Goal: Transaction & Acquisition: Purchase product/service

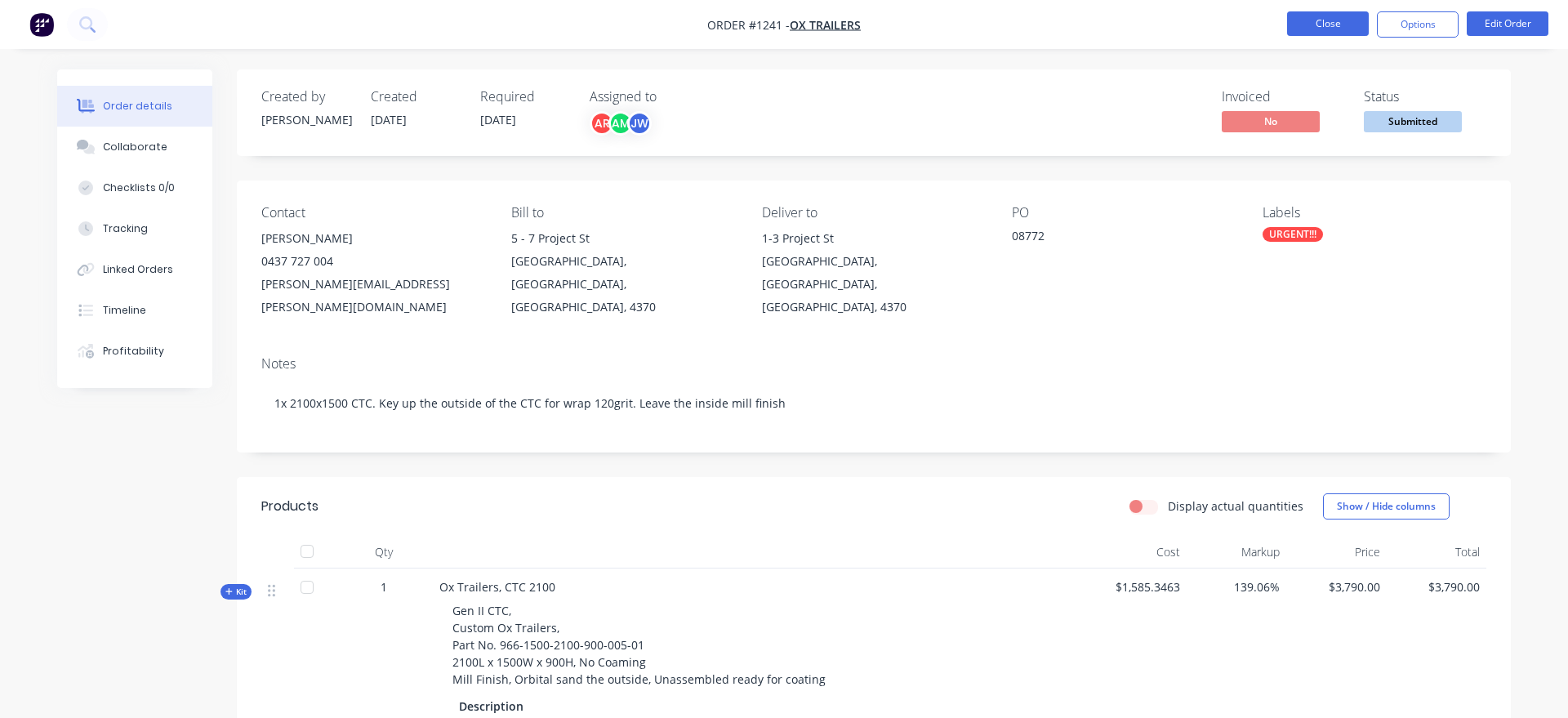
click at [1345, 30] on button "Close" at bounding box center [1327, 23] width 82 height 24
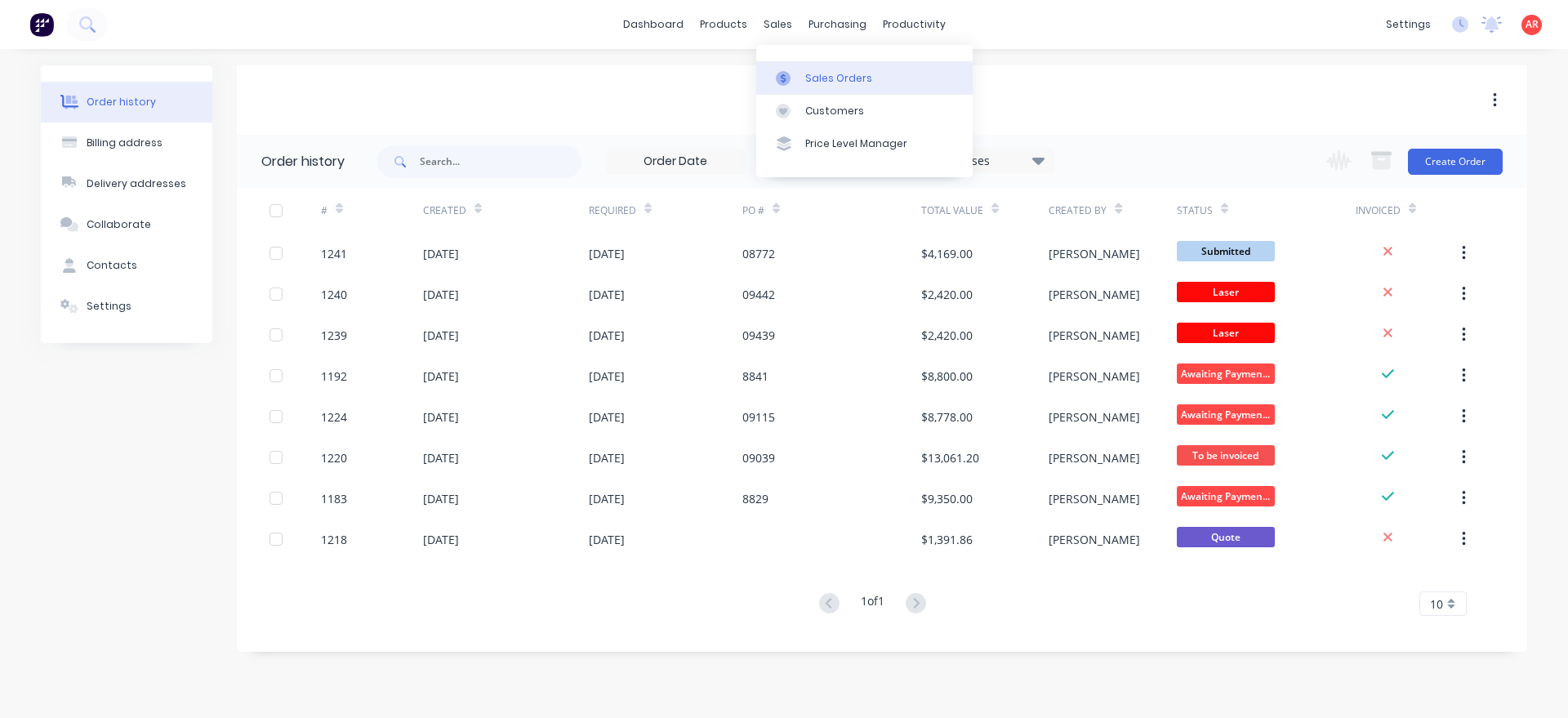
click at [799, 82] on div at bounding box center [787, 78] width 24 height 14
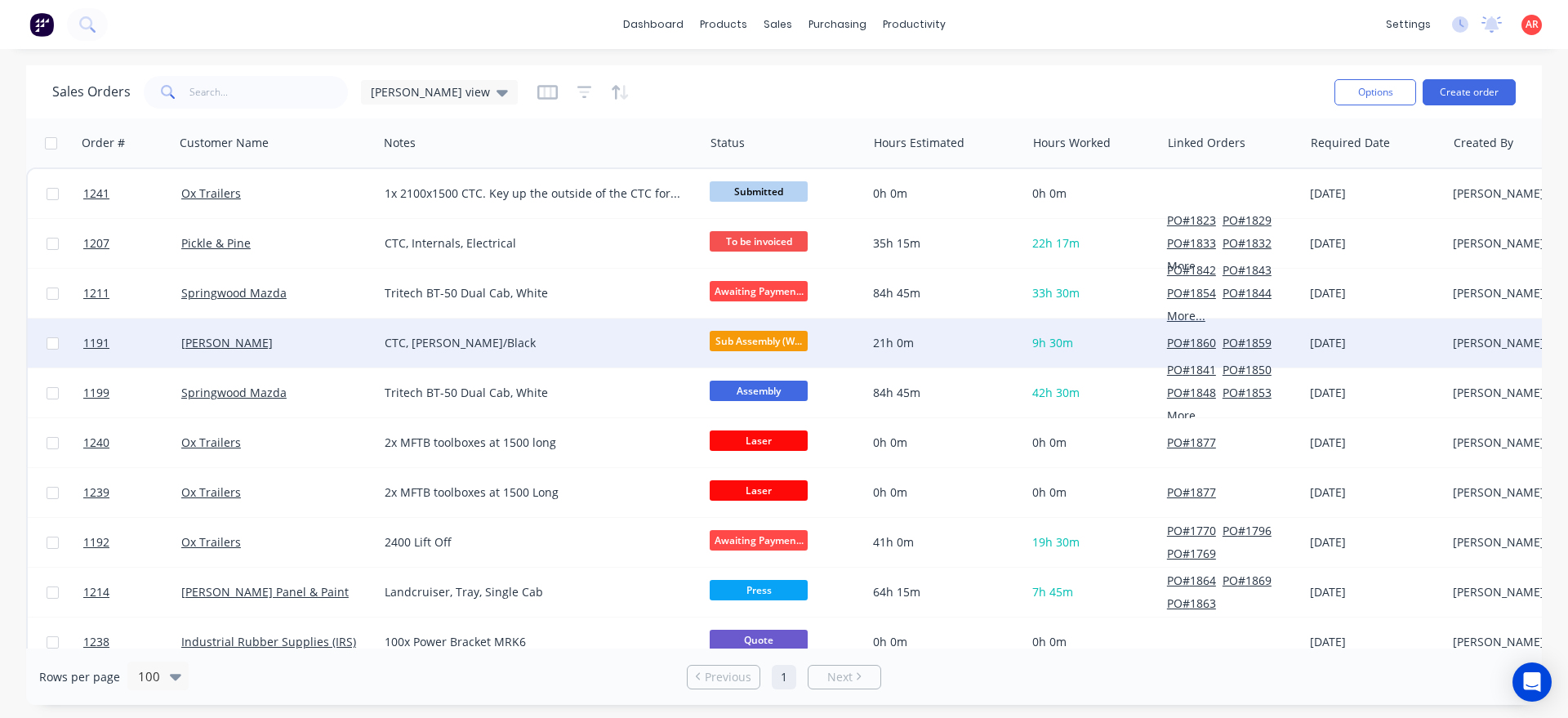
click at [310, 363] on div "[PERSON_NAME]" at bounding box center [277, 342] width 204 height 49
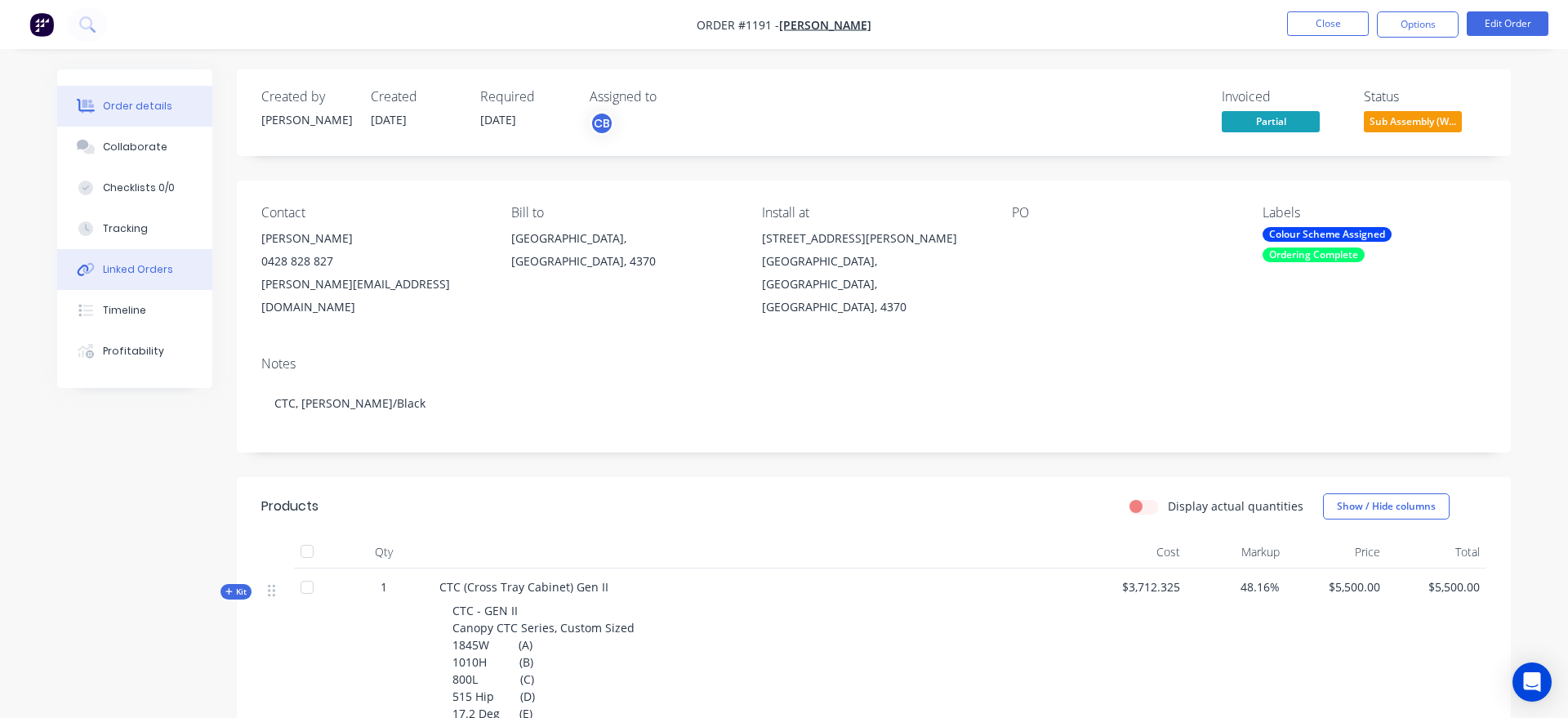
click at [144, 281] on button "Linked Orders" at bounding box center [134, 269] width 155 height 40
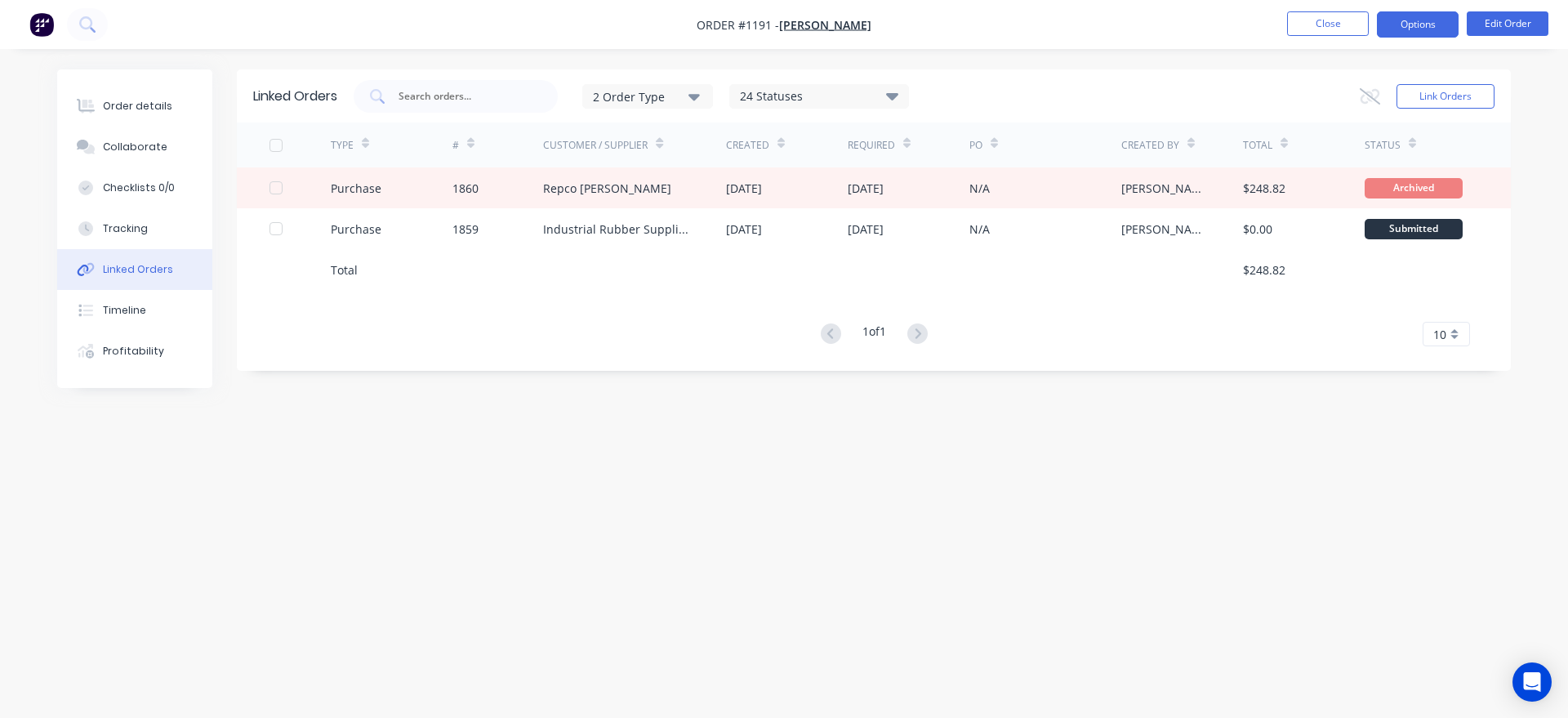
click at [1412, 23] on button "Options" at bounding box center [1417, 24] width 82 height 26
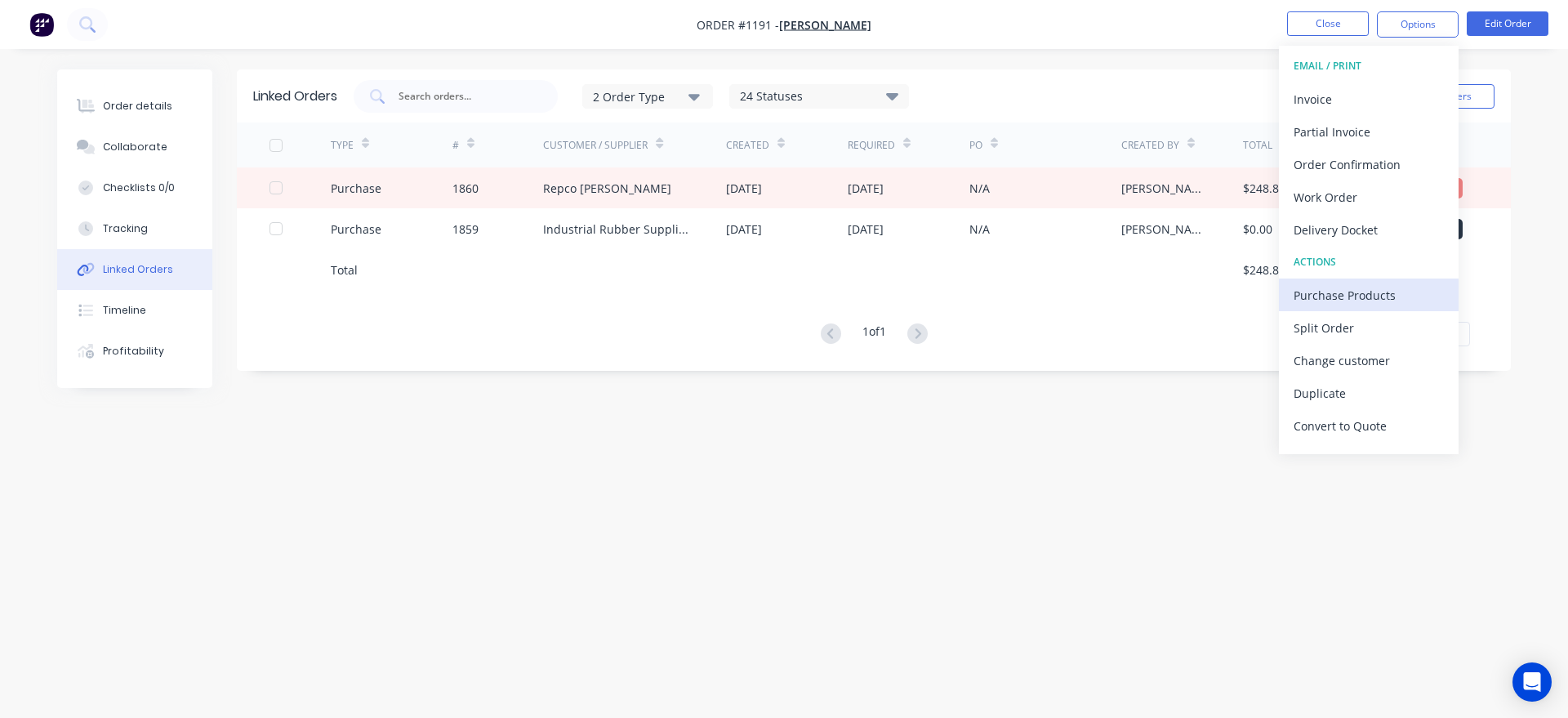
click at [1378, 294] on div "Purchase Products" at bounding box center [1368, 295] width 150 height 24
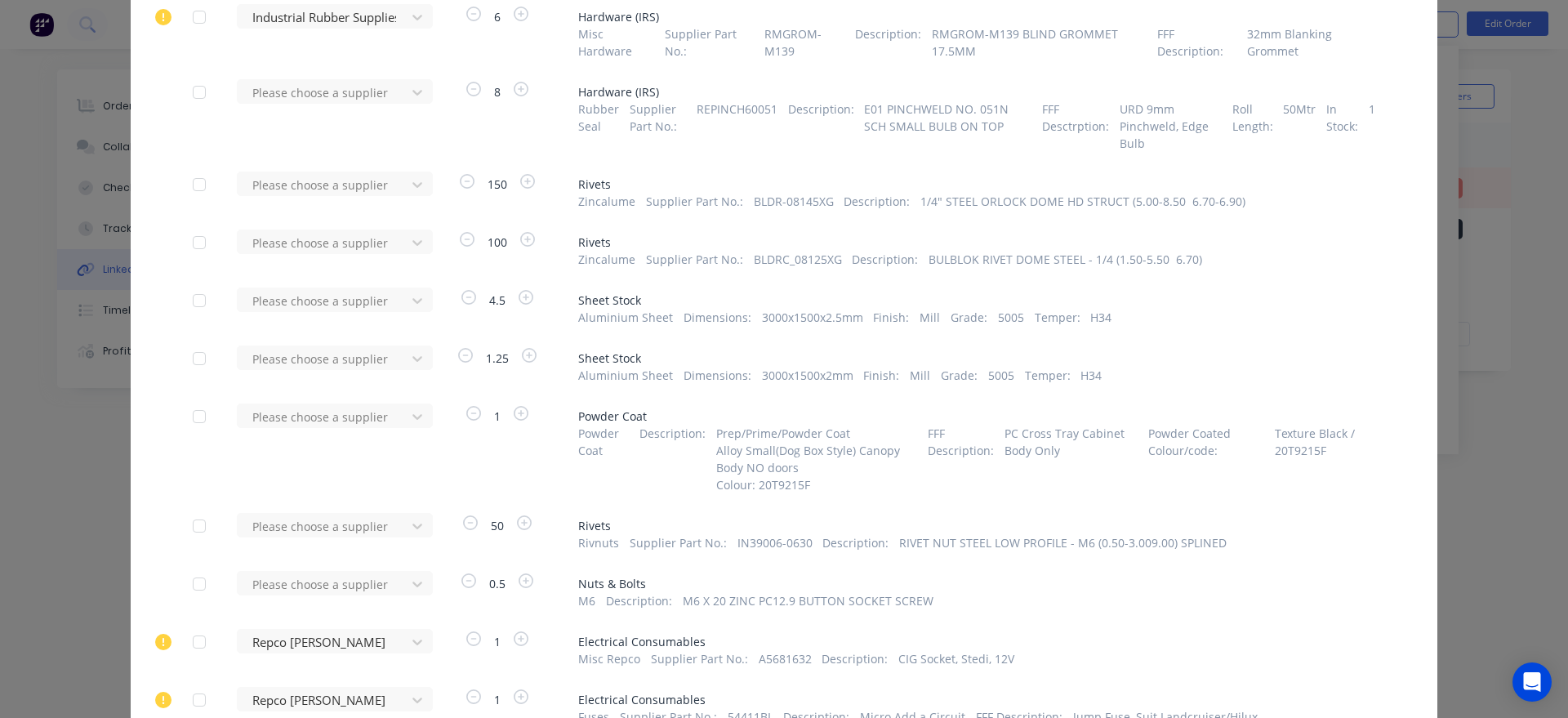
scroll to position [745, 0]
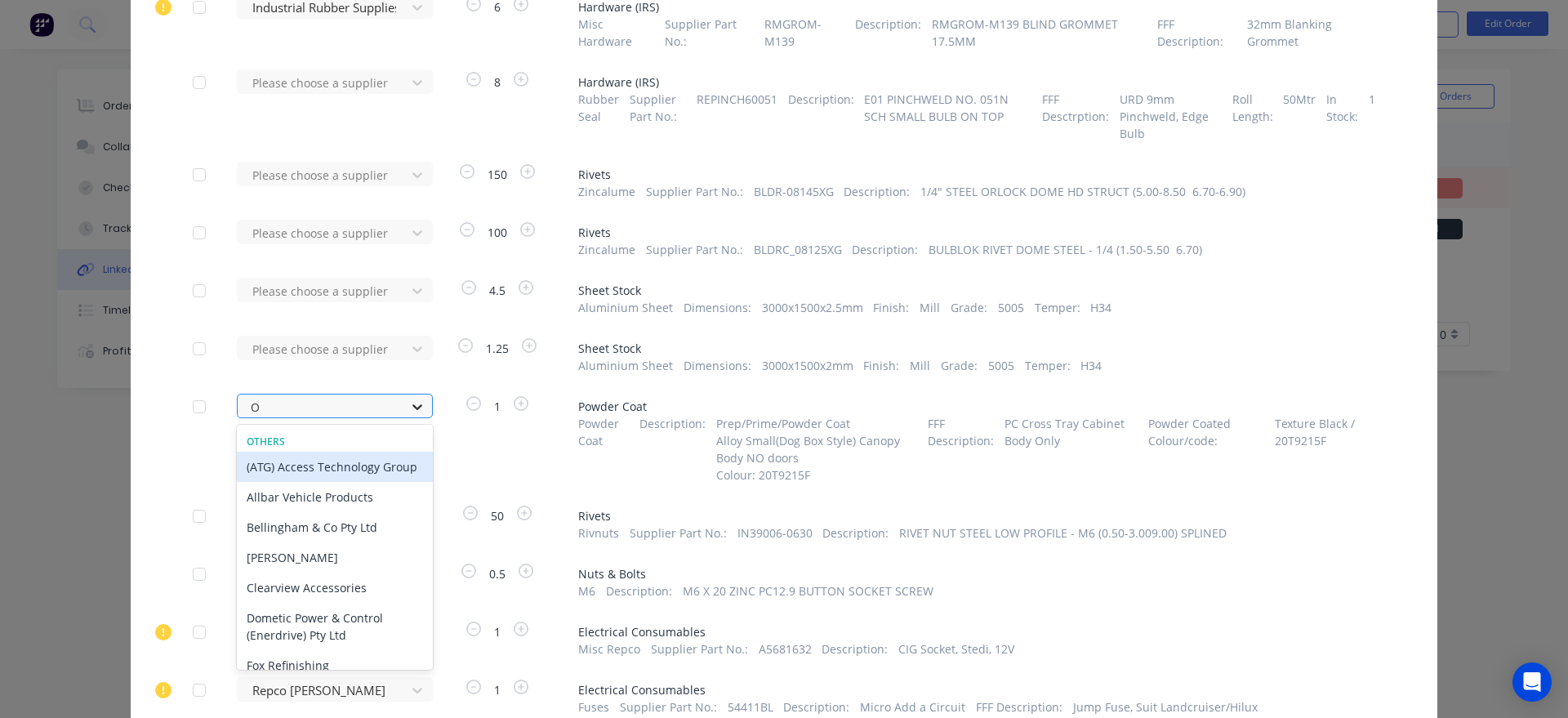
type input "OX"
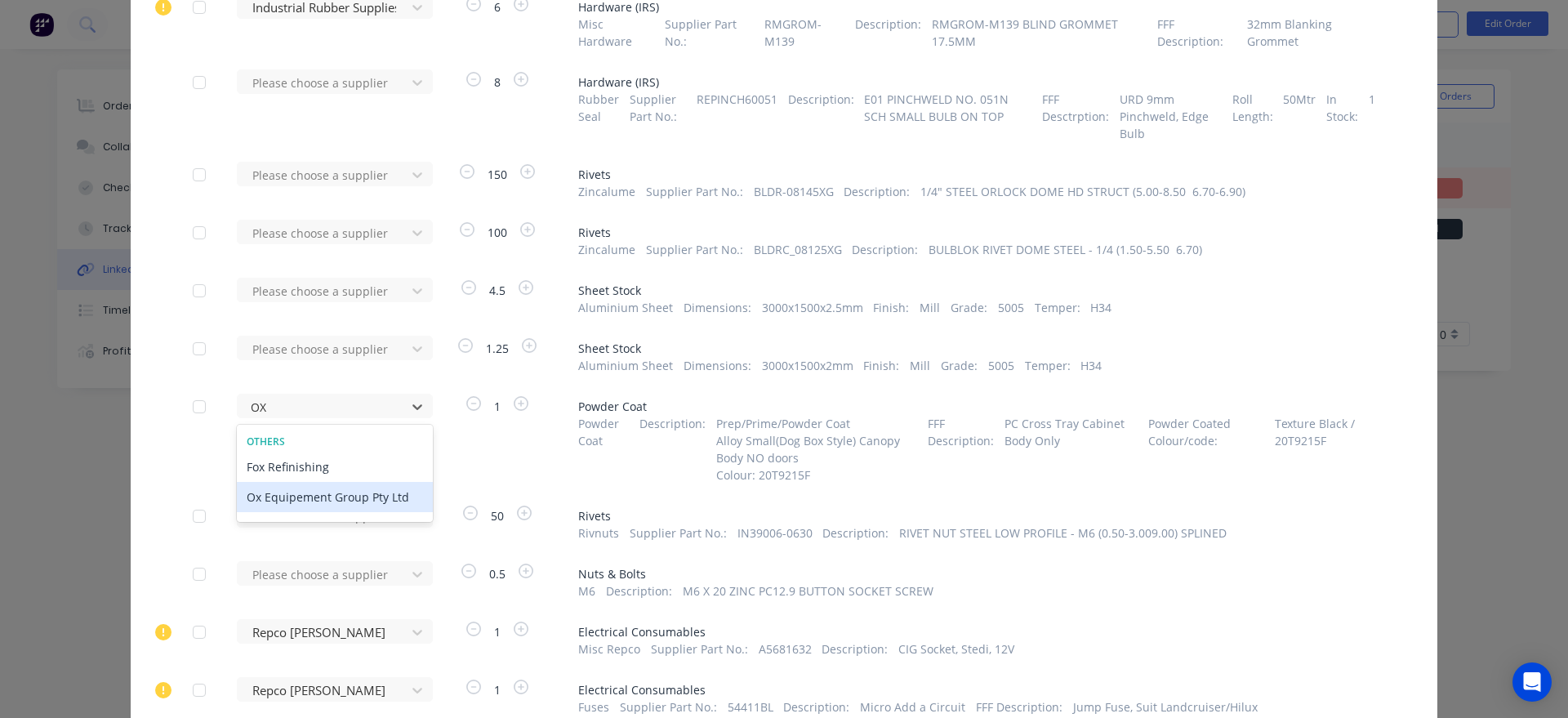
click at [381, 495] on div "Ox Equipement Group Pty Ltd" at bounding box center [334, 496] width 196 height 30
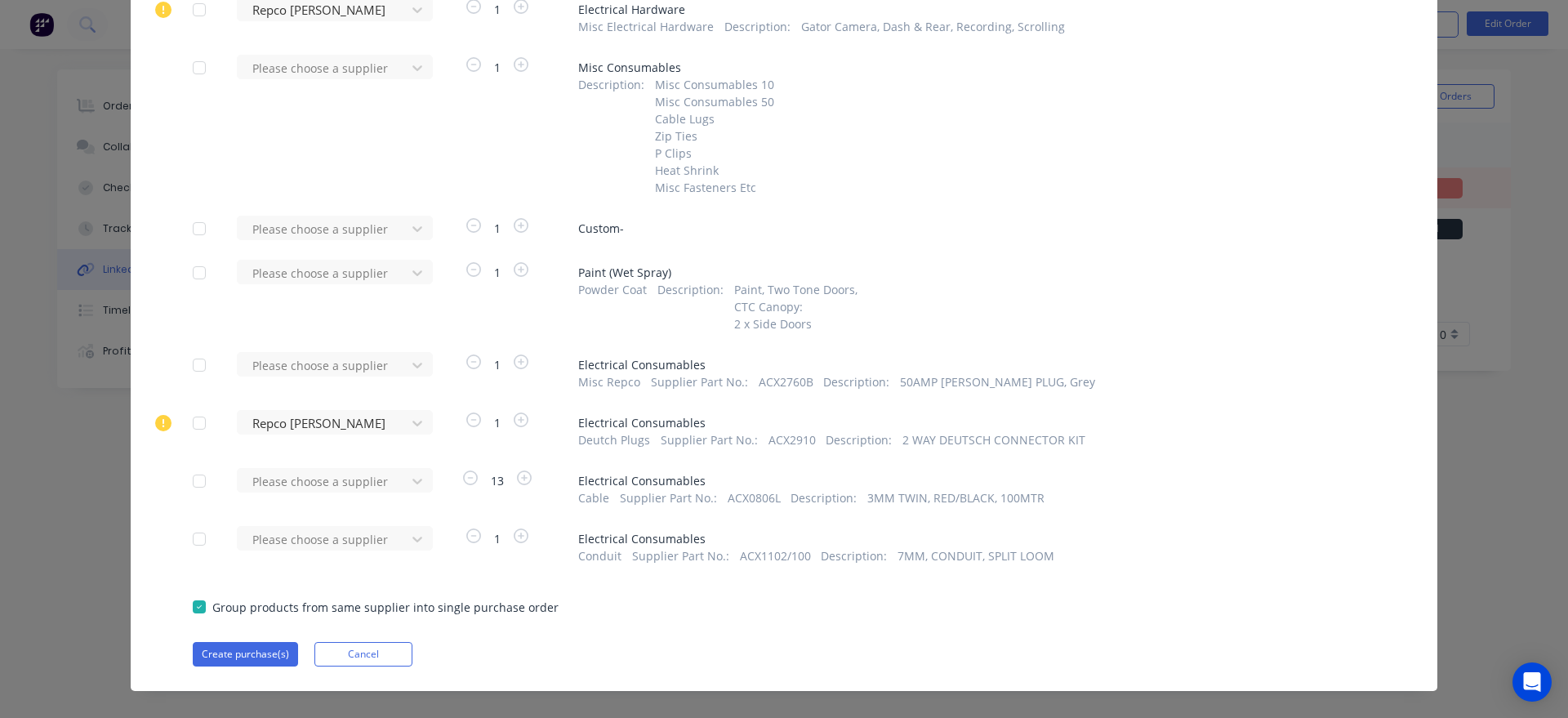
scroll to position [1562, 0]
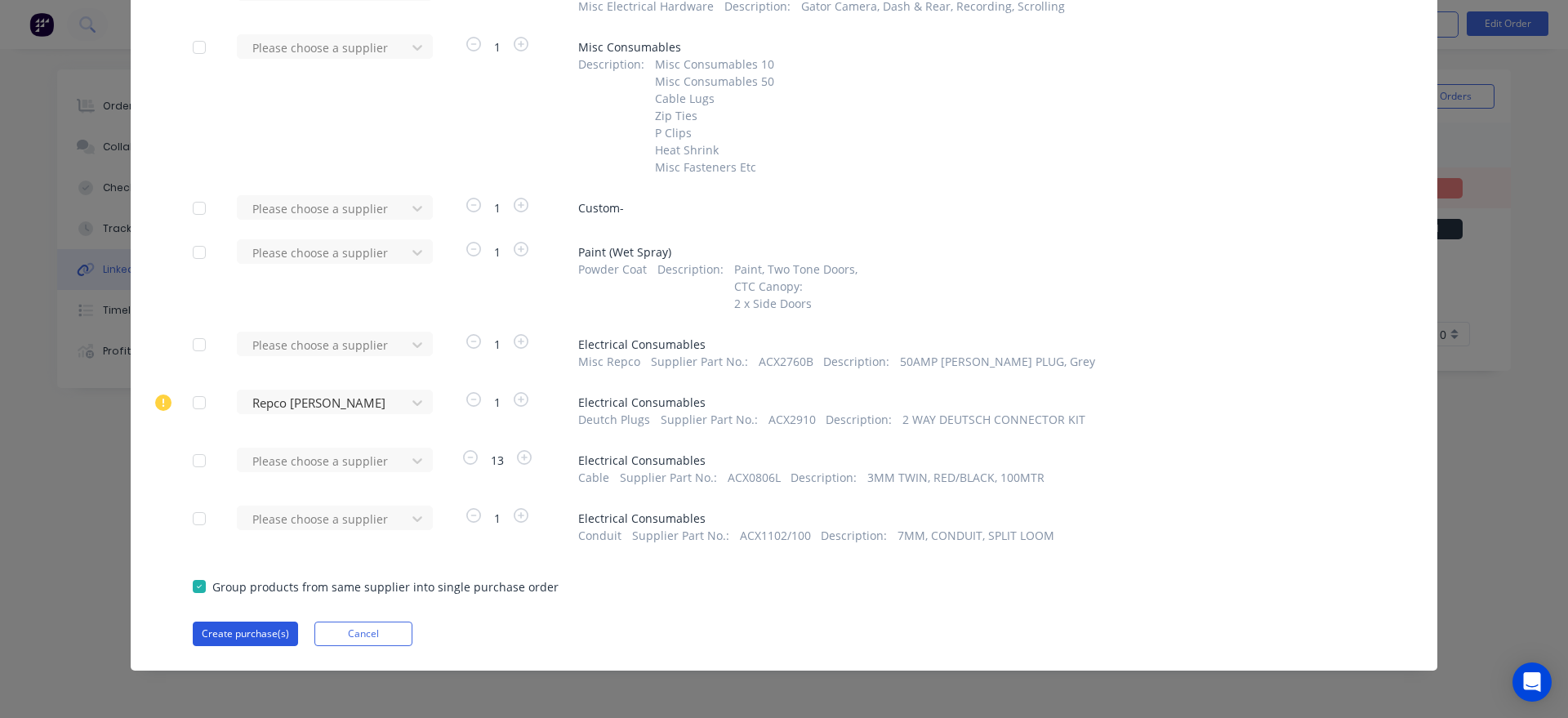
click at [242, 625] on button "Create purchase(s)" at bounding box center [246, 633] width 106 height 24
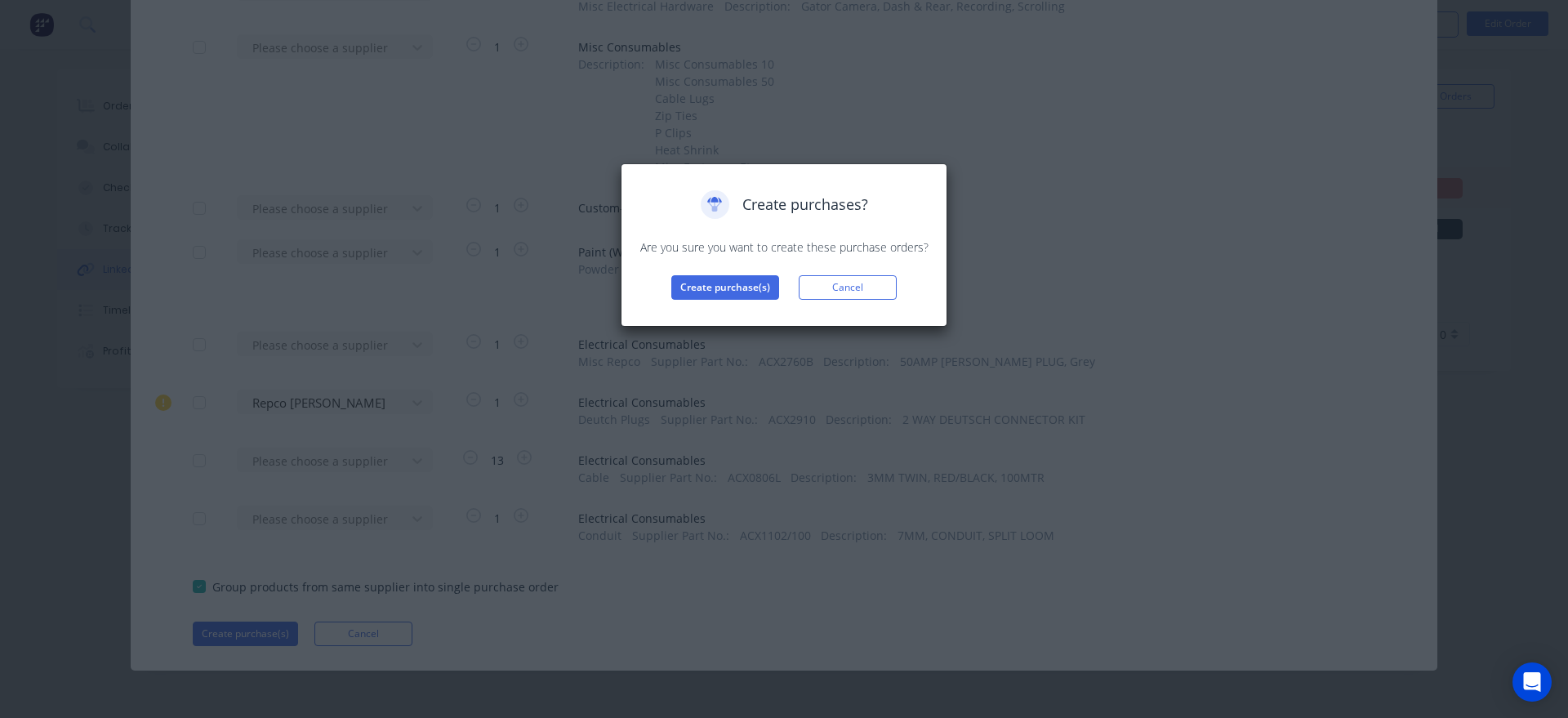
click at [683, 302] on div "Create purchases? Are you sure you want to create these purchase orders? Create…" at bounding box center [784, 245] width 327 height 163
click at [694, 297] on button "Create purchase(s)" at bounding box center [725, 286] width 108 height 24
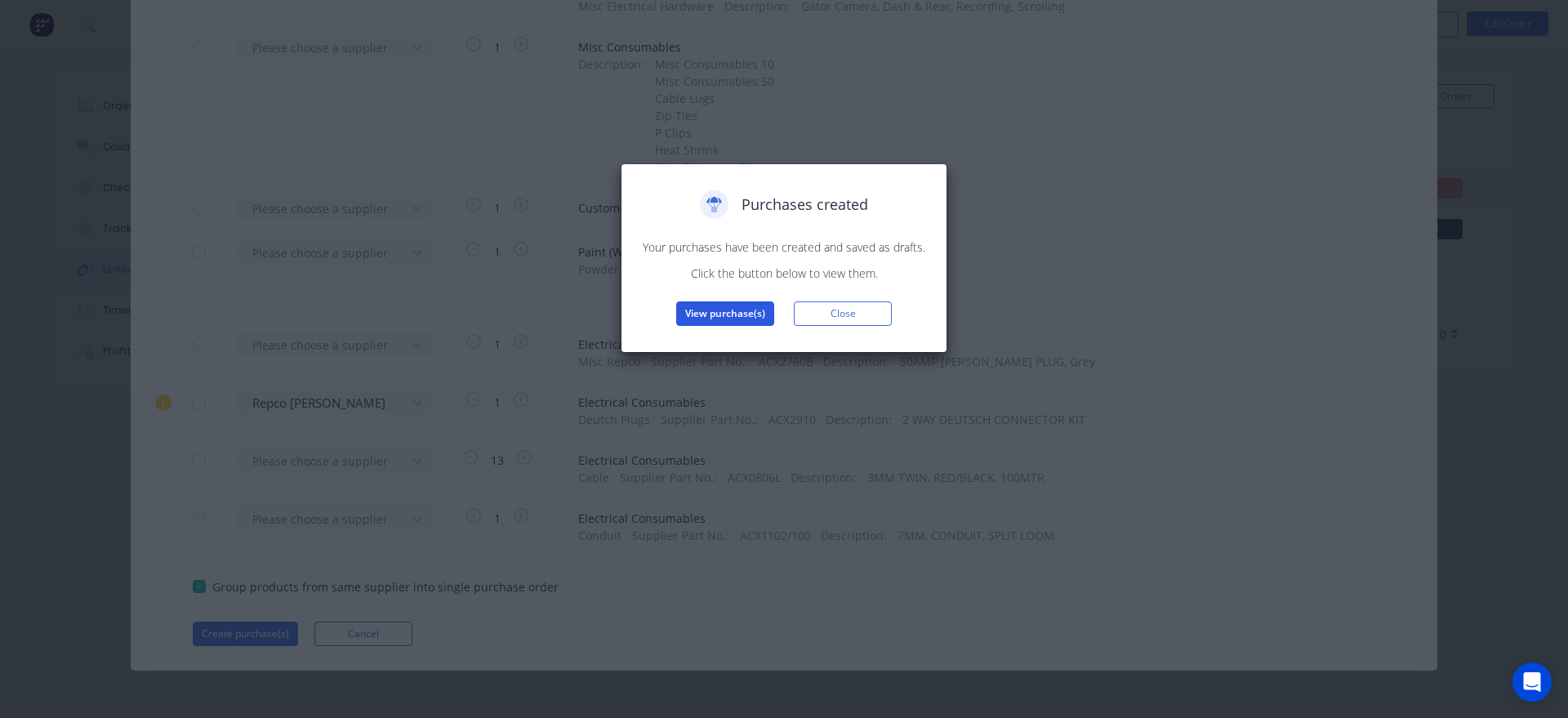
click at [702, 308] on button "View purchase(s)" at bounding box center [725, 313] width 98 height 24
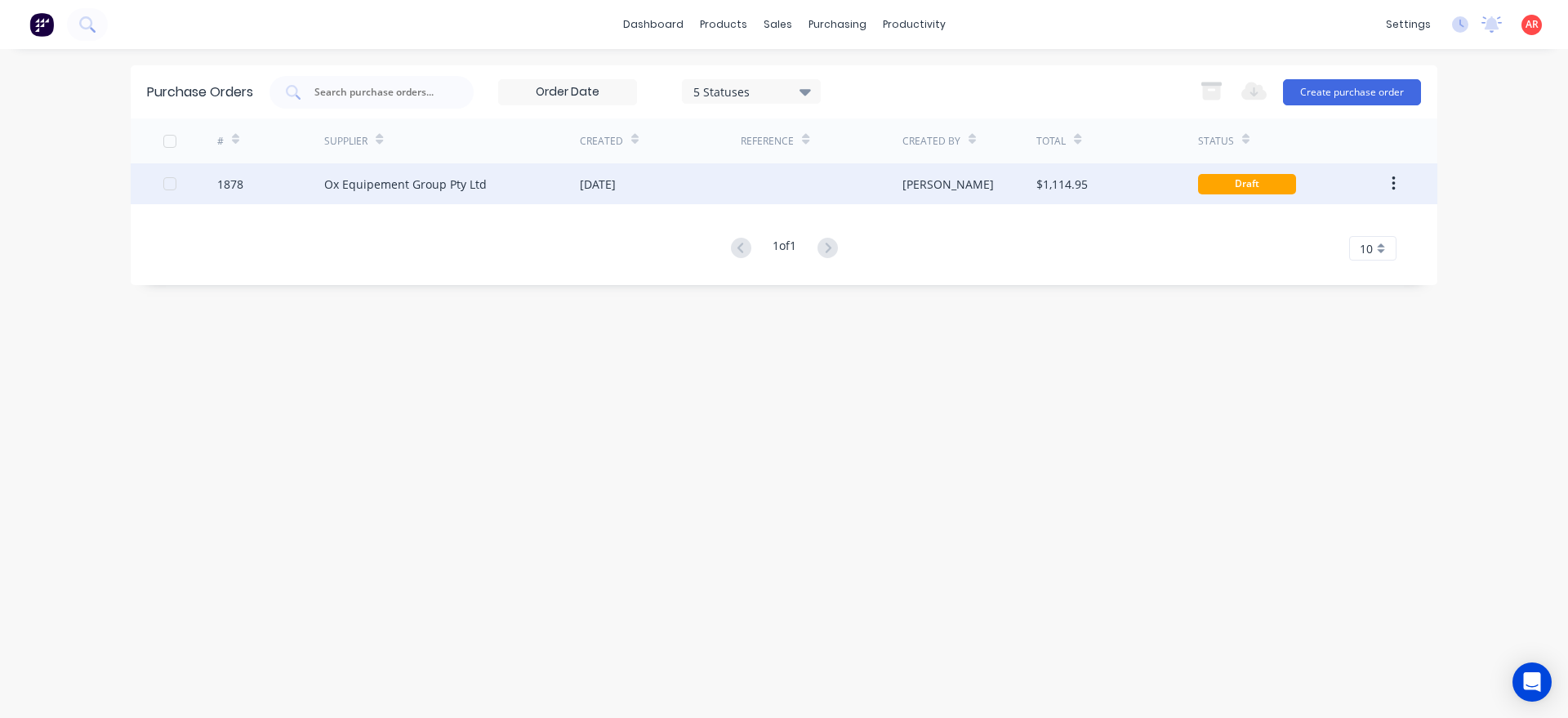
click at [895, 196] on div at bounding box center [821, 184] width 160 height 40
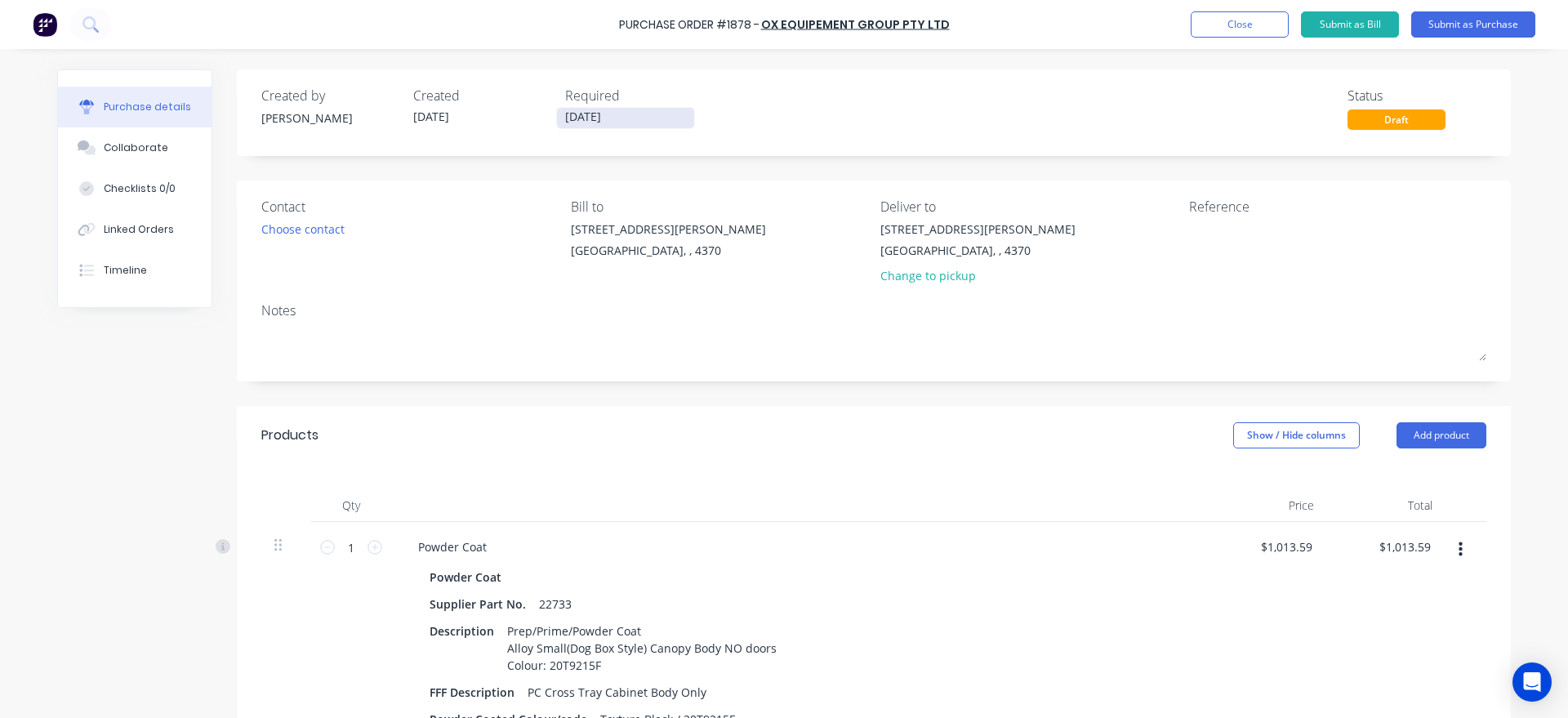
click at [611, 115] on input "[DATE]" at bounding box center [625, 117] width 137 height 20
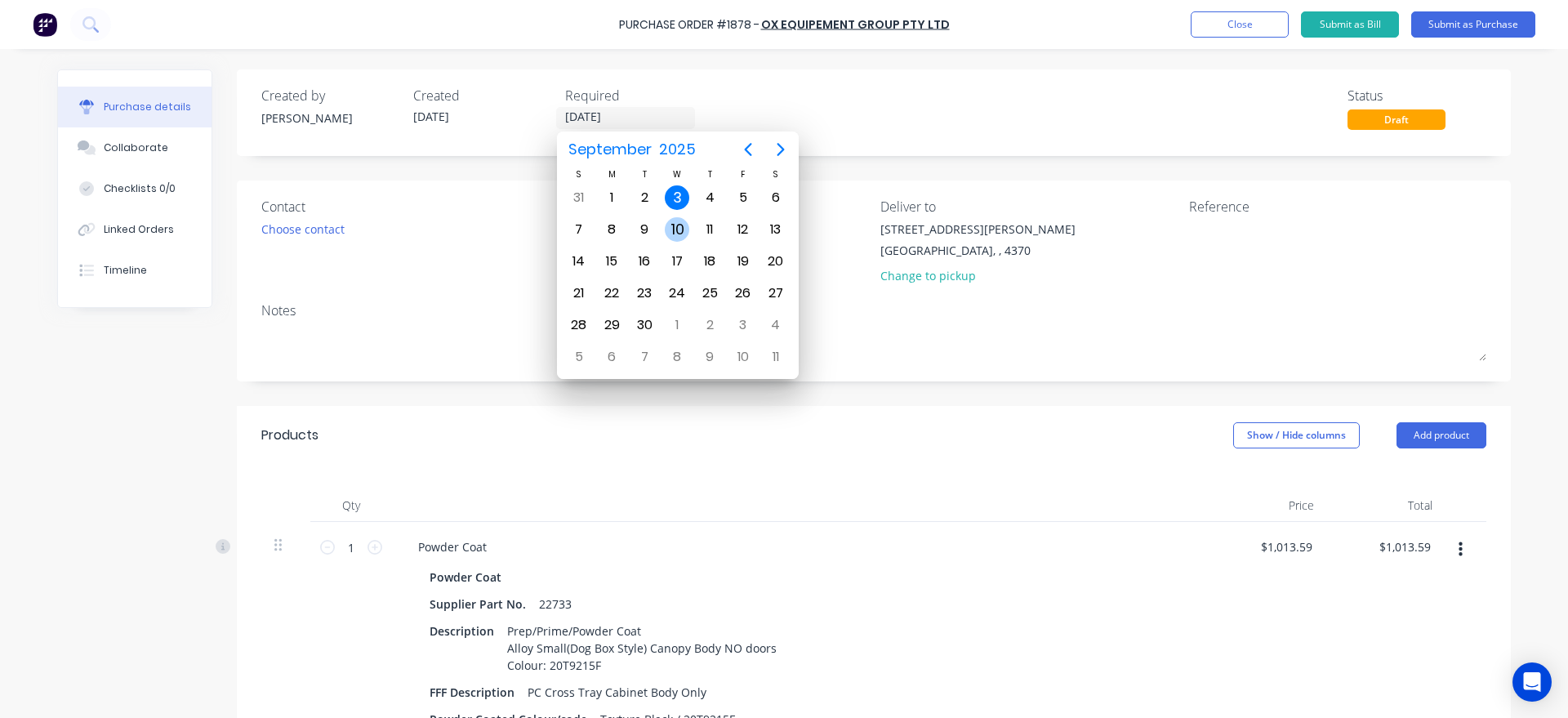
click at [667, 228] on div "10" at bounding box center [676, 229] width 24 height 24
type input "[DATE]"
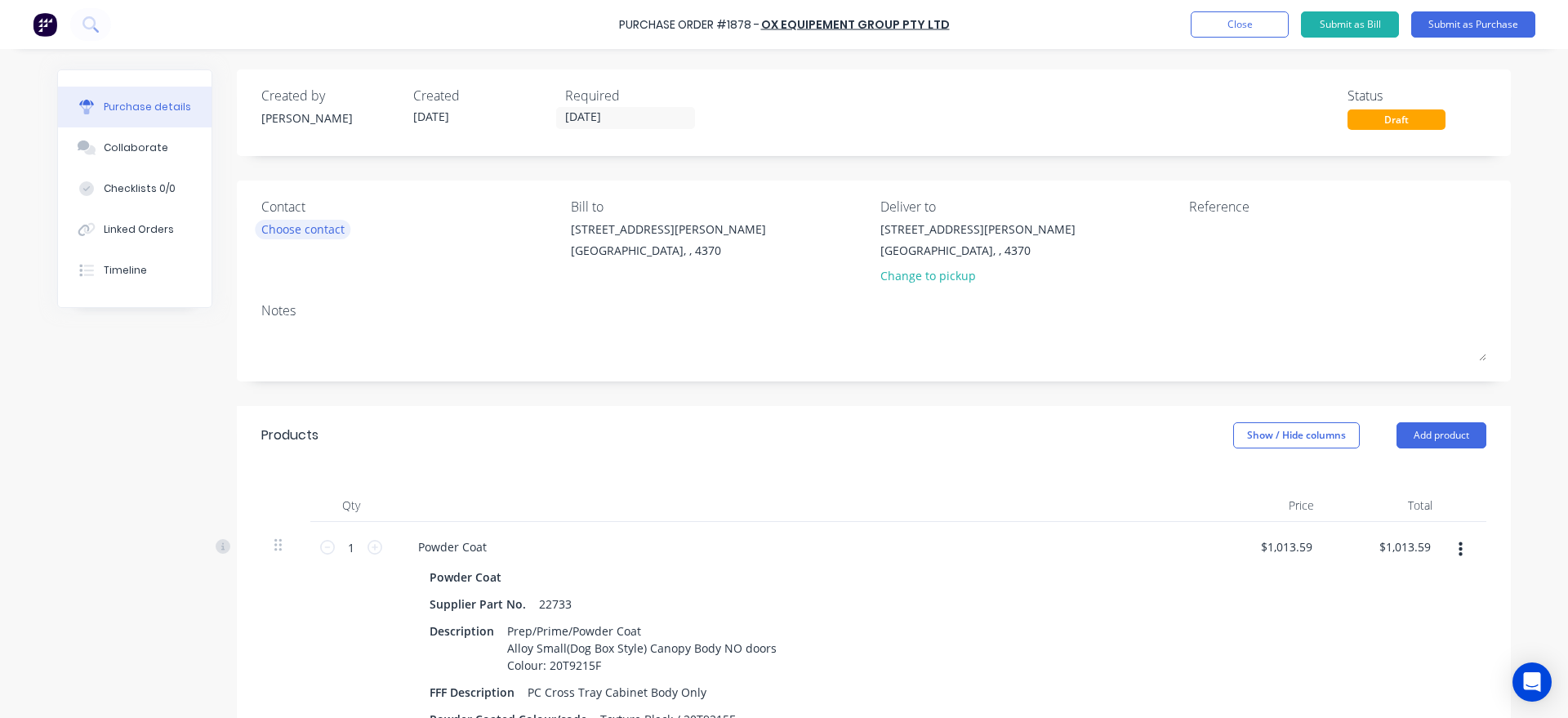
click at [322, 227] on div "Choose contact" at bounding box center [303, 229] width 84 height 17
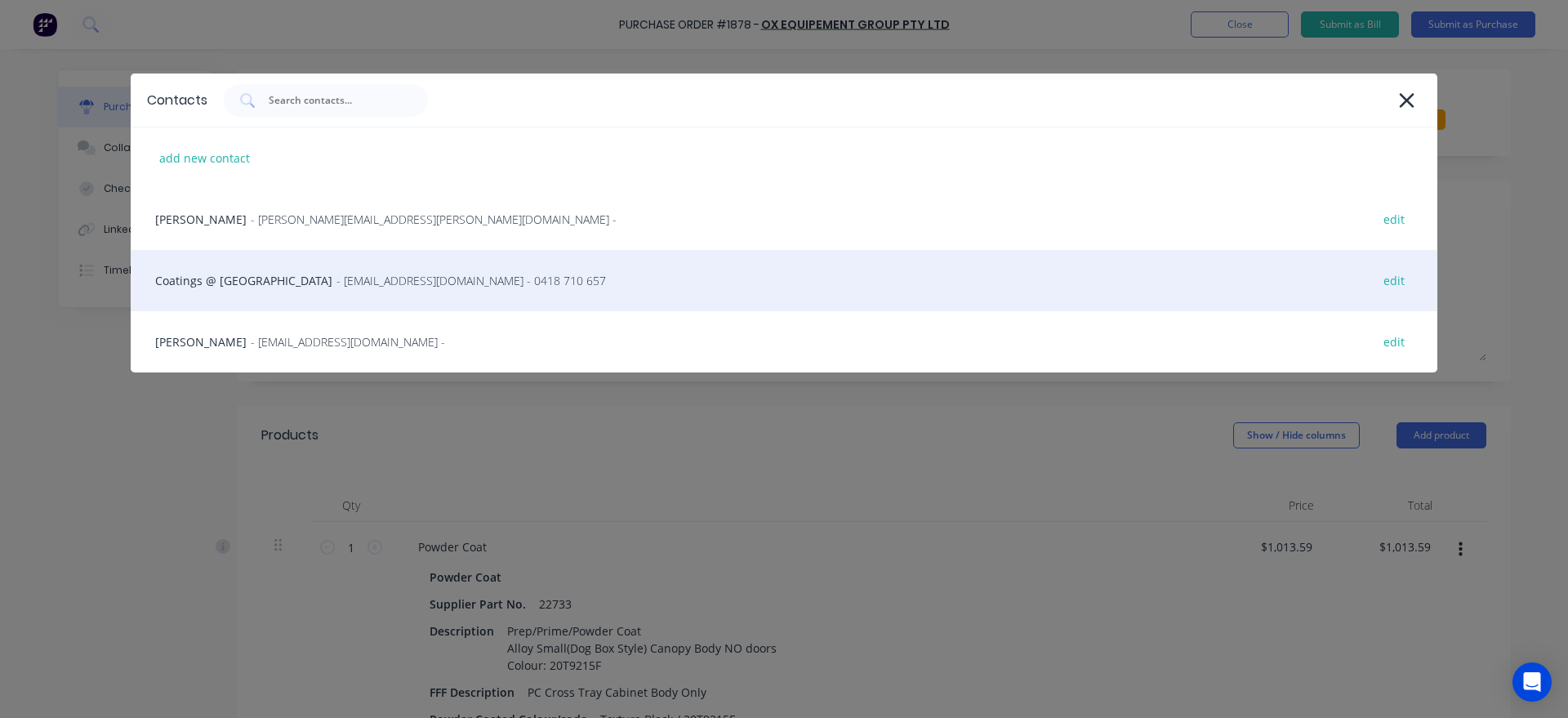
click at [314, 269] on div "Coatings @ OX - [EMAIL_ADDRESS][DOMAIN_NAME] - 0418 710 657 edit" at bounding box center [784, 281] width 1307 height 62
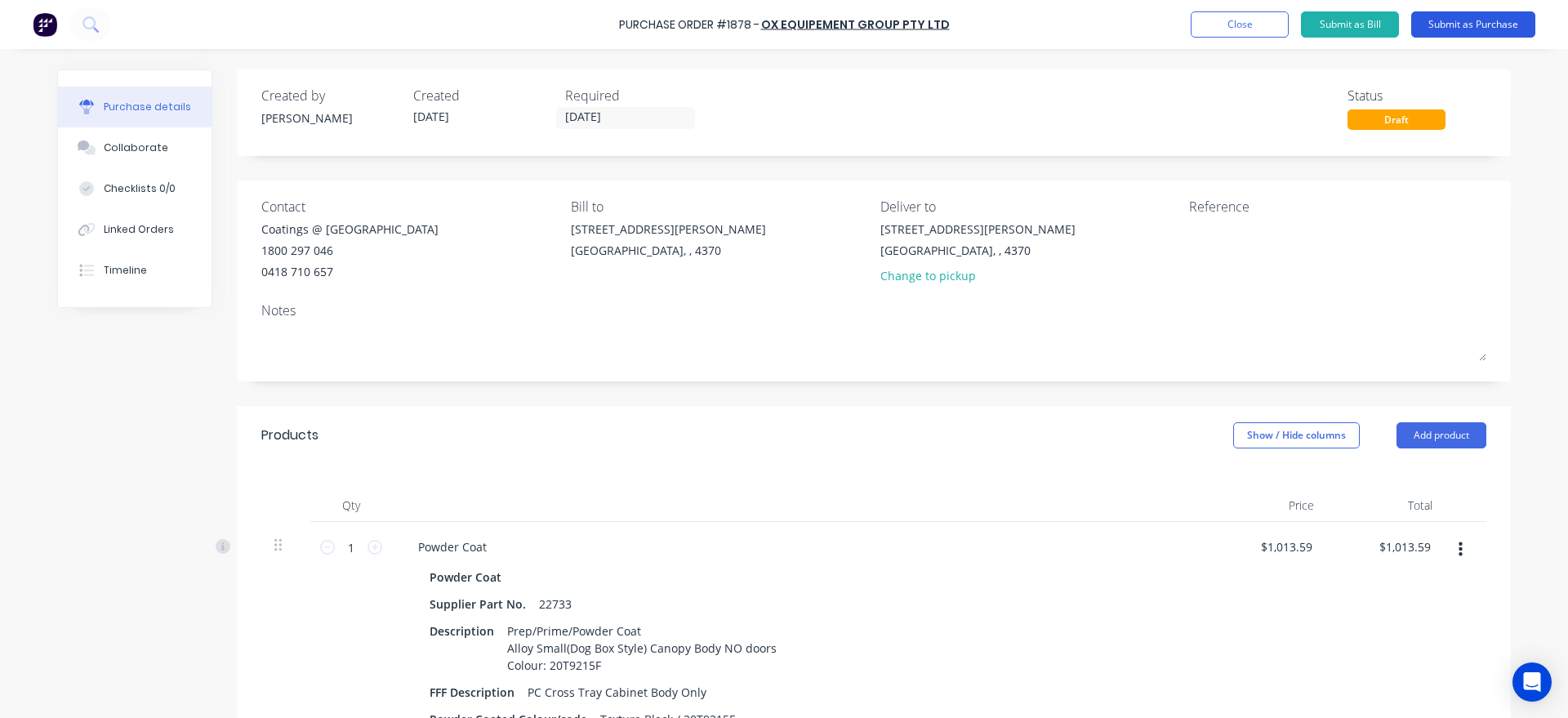
click at [1457, 27] on button "Submit as Purchase" at bounding box center [1473, 24] width 124 height 26
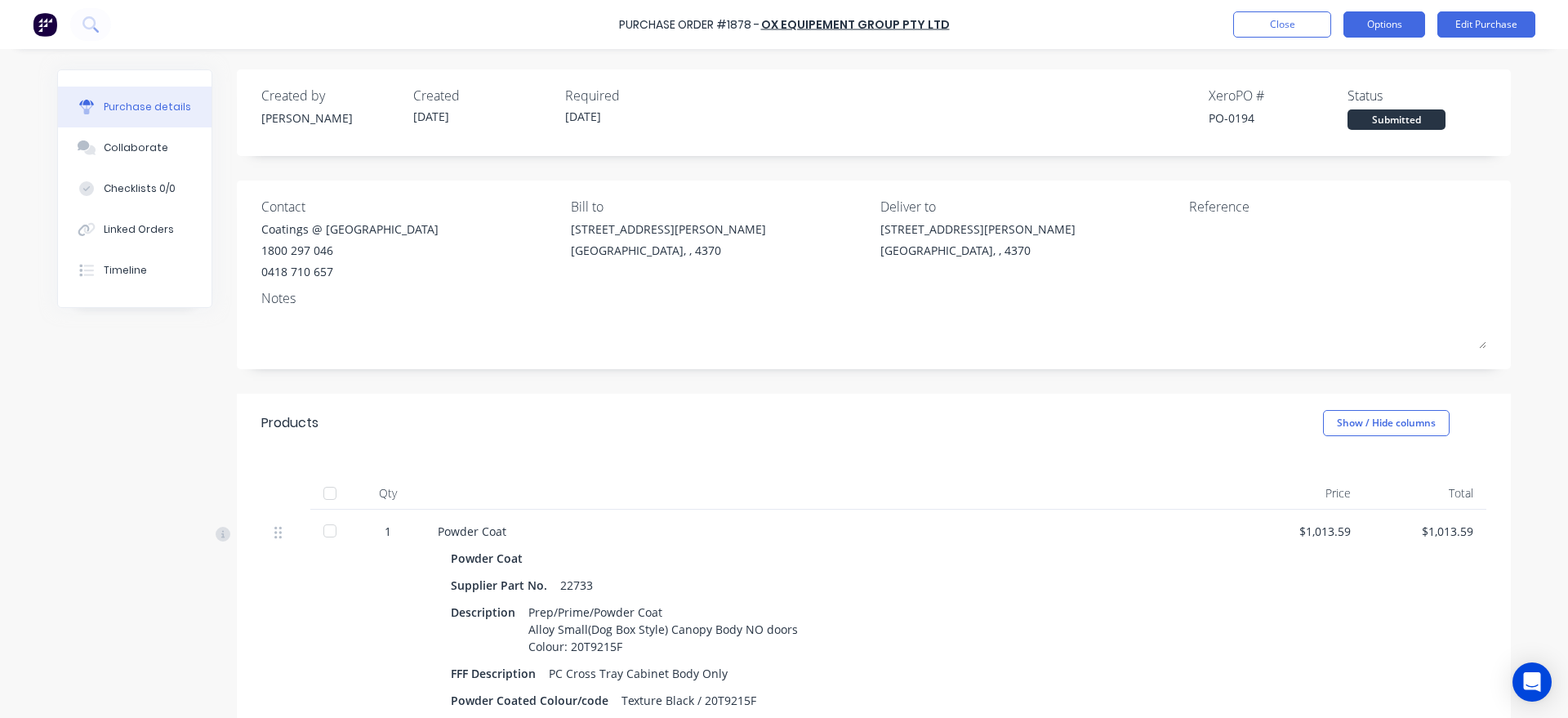
click at [1400, 16] on button "Options" at bounding box center [1384, 24] width 82 height 26
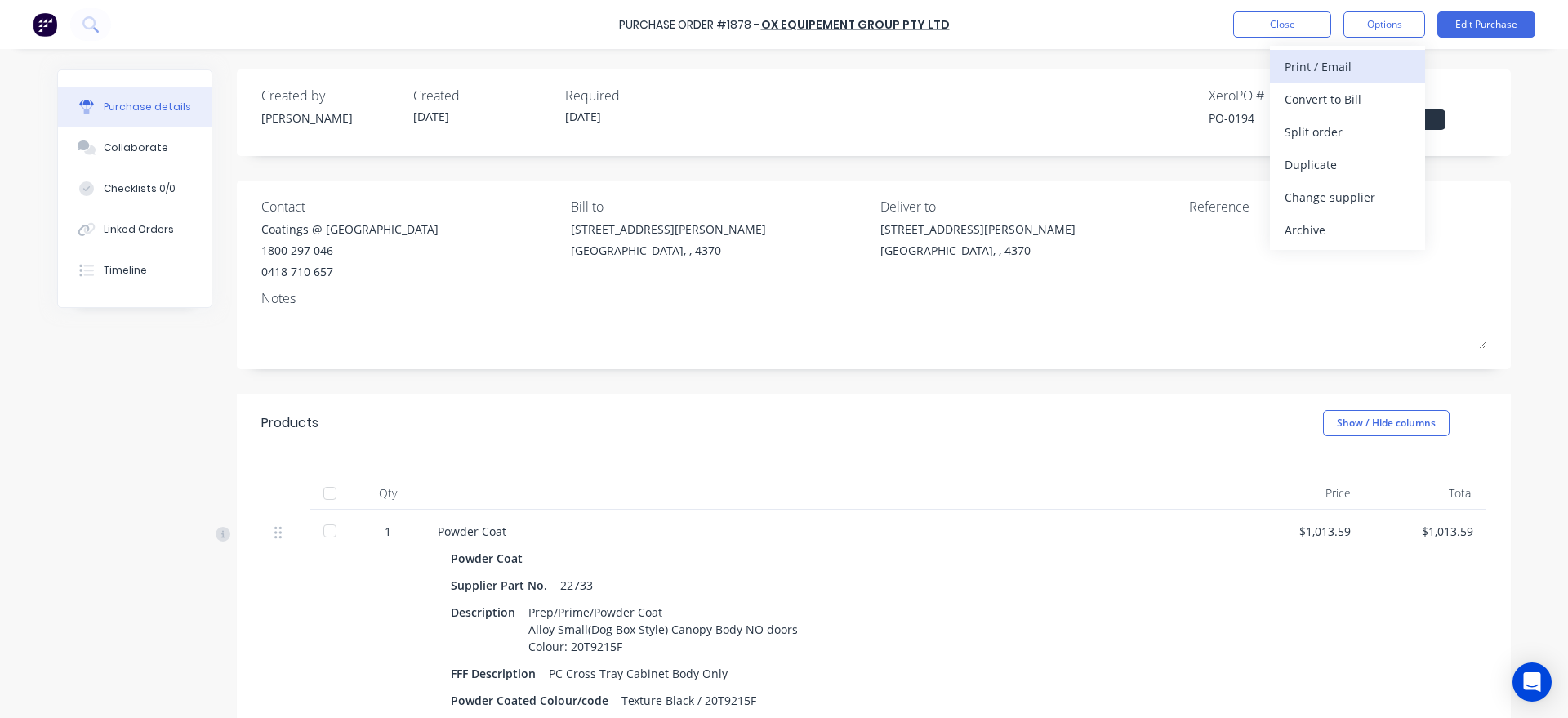
click at [1375, 72] on div "Print / Email" at bounding box center [1347, 66] width 126 height 24
click at [1368, 98] on div "With pricing" at bounding box center [1347, 99] width 126 height 24
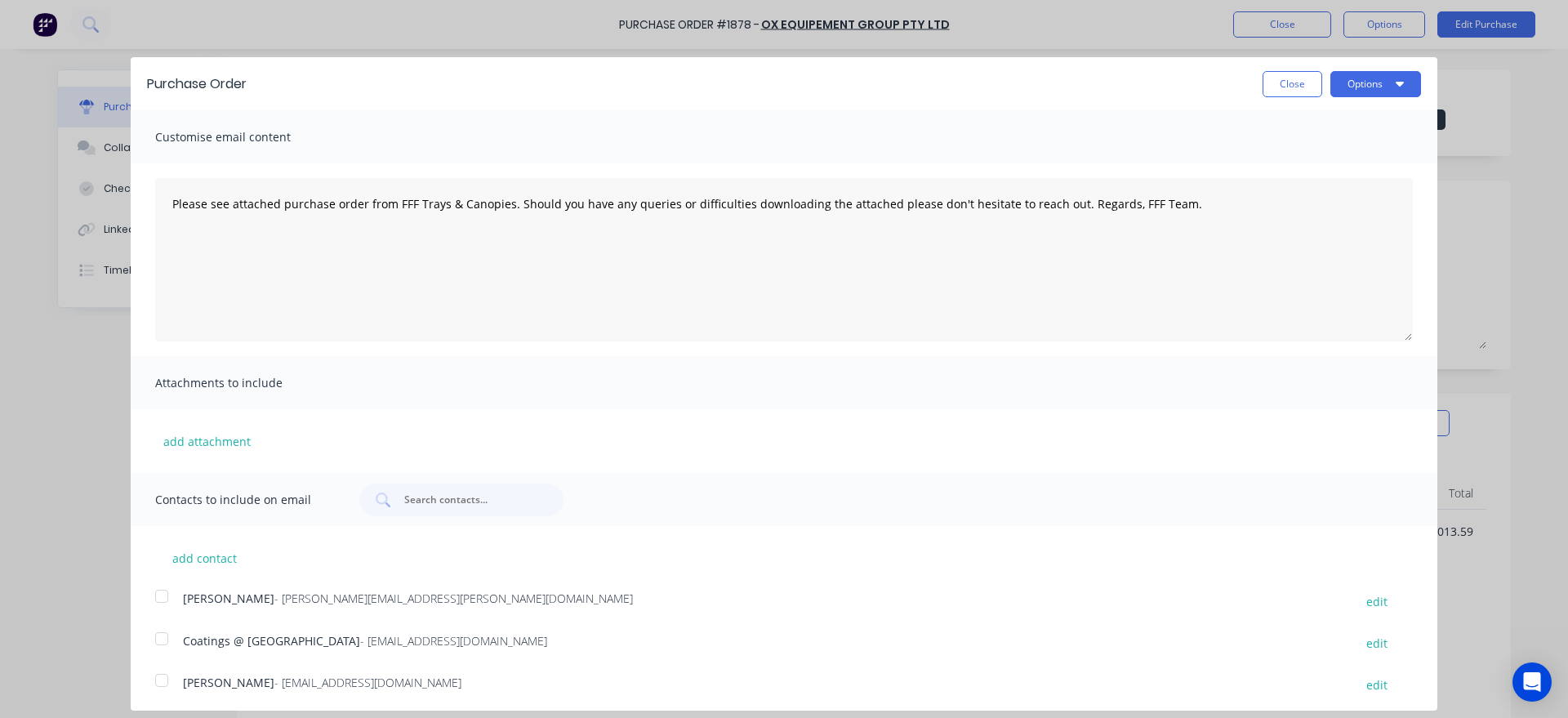
click at [165, 638] on div at bounding box center [161, 639] width 33 height 33
click at [1390, 85] on button "Options" at bounding box center [1376, 84] width 90 height 26
click at [1360, 150] on div "Email" at bounding box center [1343, 158] width 126 height 24
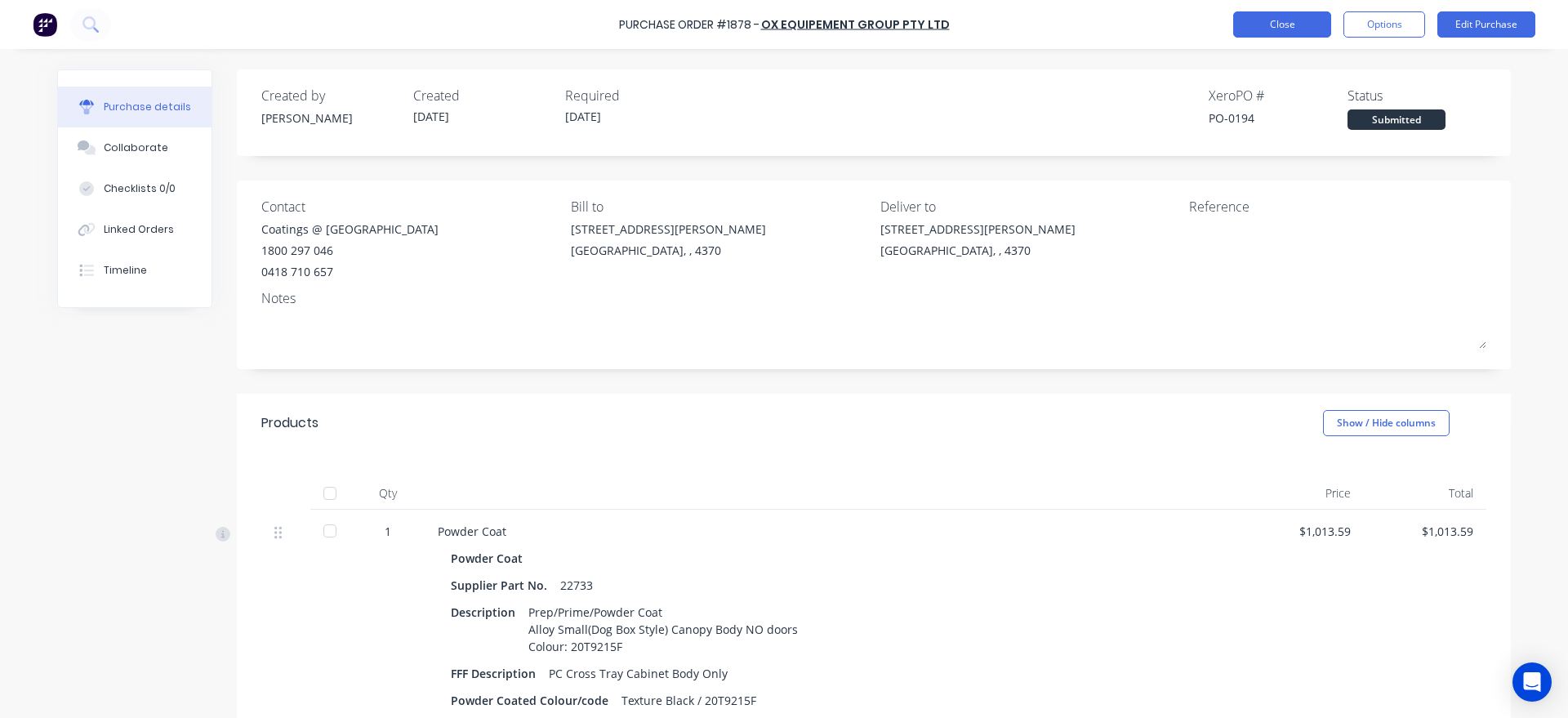
click at [1271, 23] on button "Close" at bounding box center [1282, 24] width 98 height 26
